Goal: Task Accomplishment & Management: Manage account settings

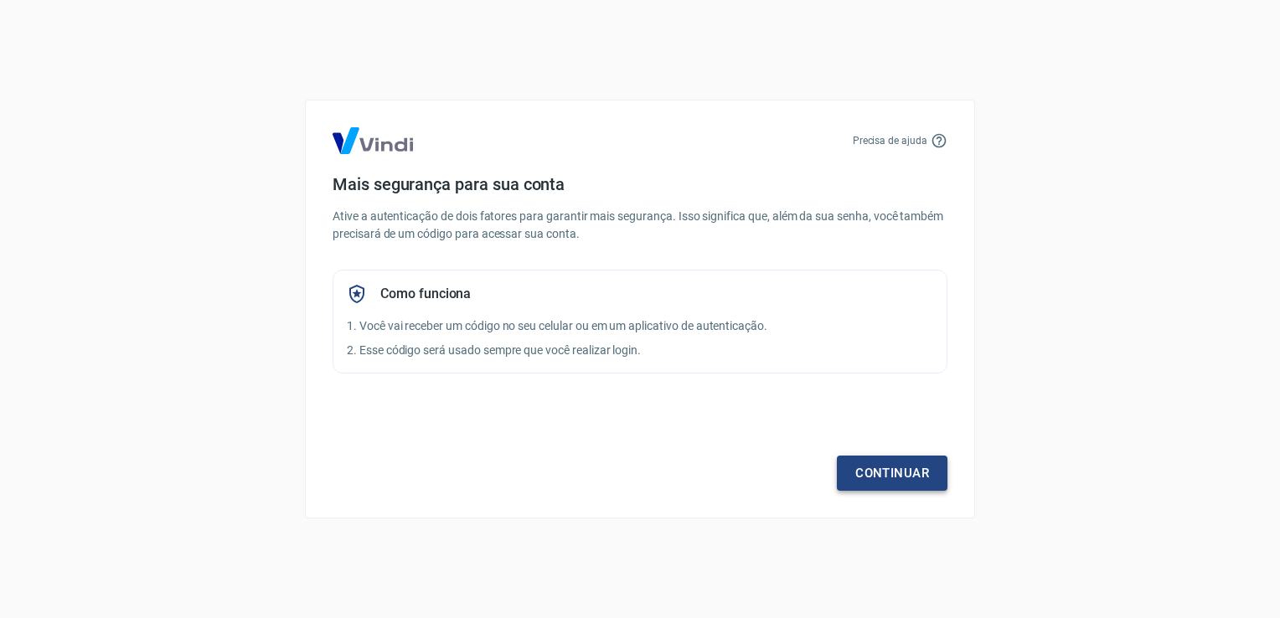
click at [869, 466] on link "Continuar" at bounding box center [892, 473] width 111 height 35
click at [892, 461] on link "Continuar" at bounding box center [892, 473] width 111 height 35
